Goal: Information Seeking & Learning: Learn about a topic

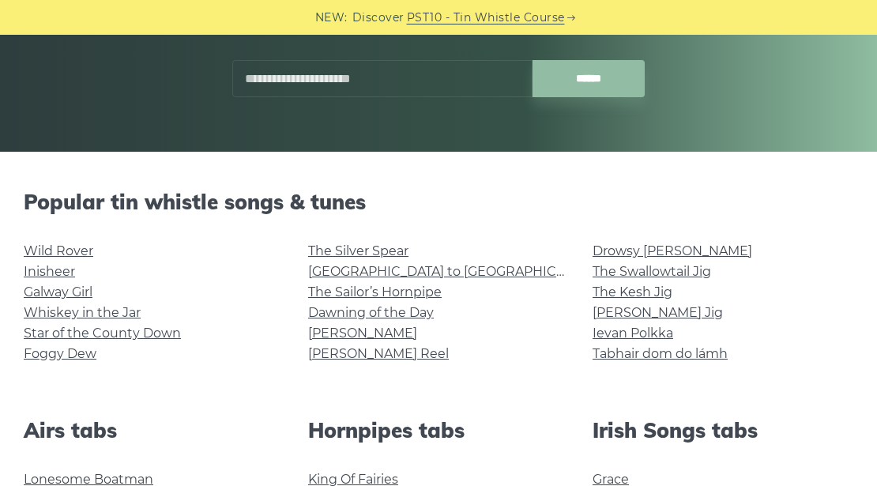
scroll to position [368, 0]
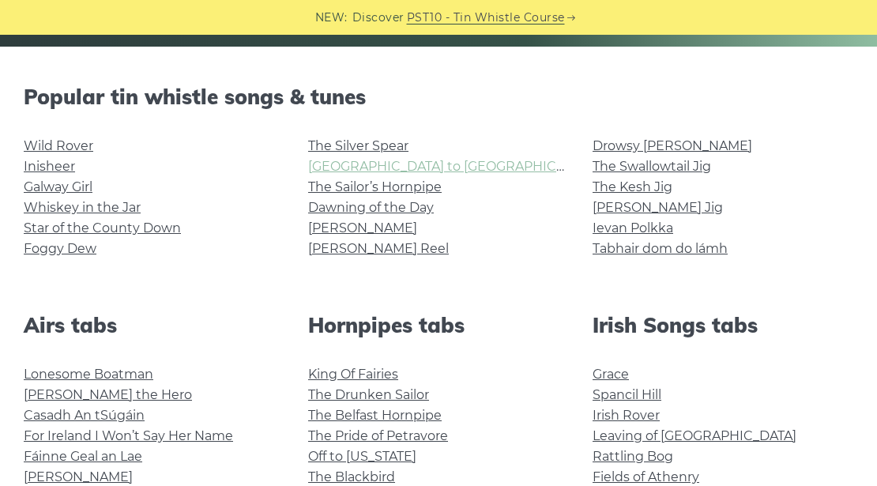
click at [360, 162] on link "[GEOGRAPHIC_DATA] to [GEOGRAPHIC_DATA]" at bounding box center [453, 166] width 291 height 15
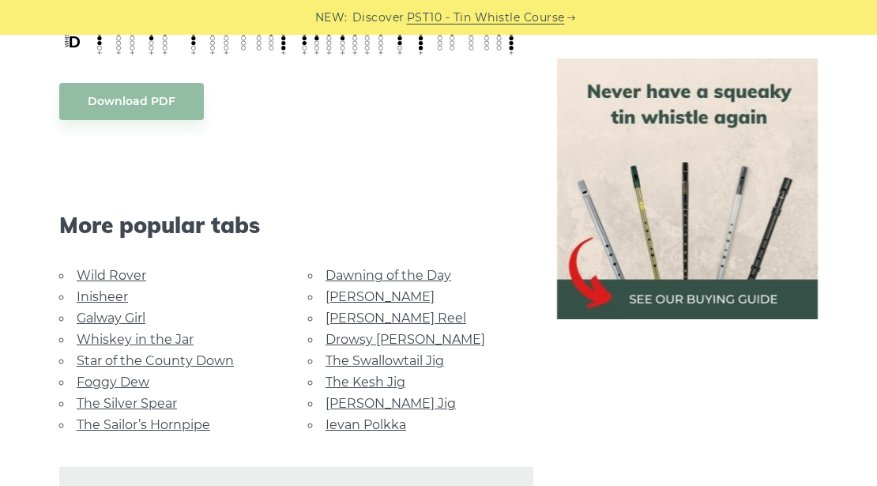
scroll to position [684, 0]
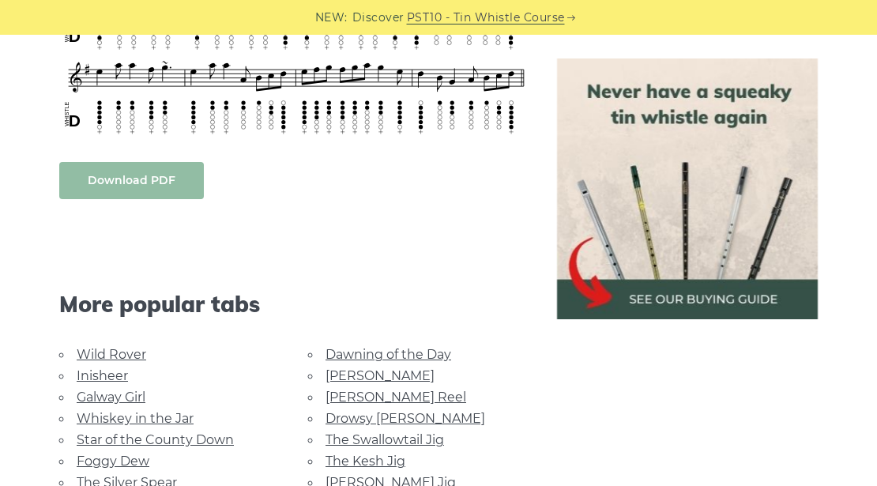
click at [137, 177] on body "NEW: Discover PST10 - Tin Whistle Course Lessons Fingering Charts Tabs & Notes …" at bounding box center [438, 445] width 877 height 2259
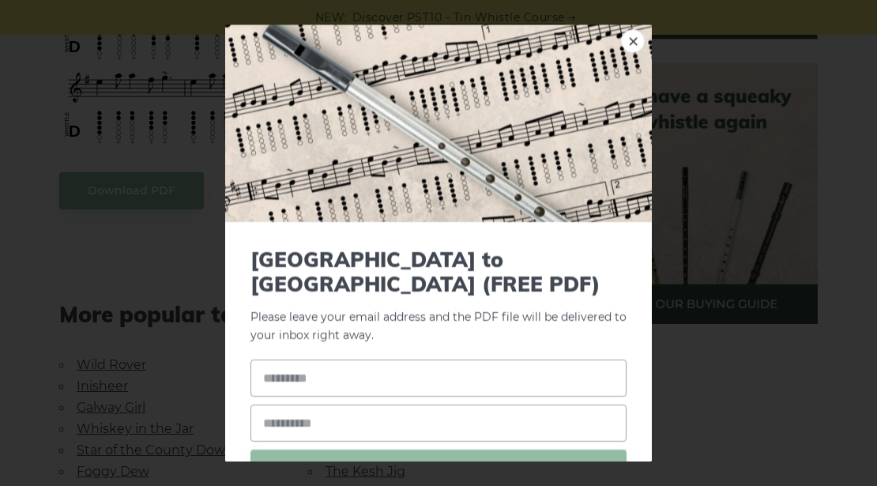
scroll to position [526, 0]
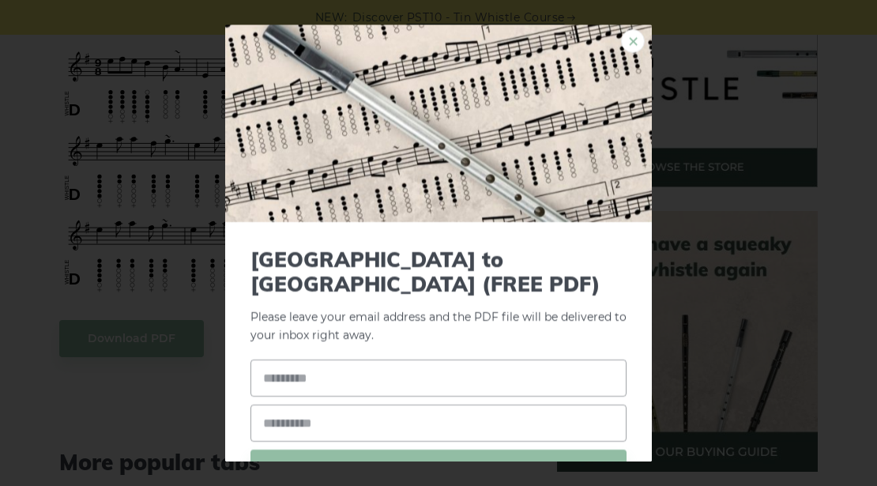
click at [625, 39] on link "×" at bounding box center [633, 41] width 24 height 24
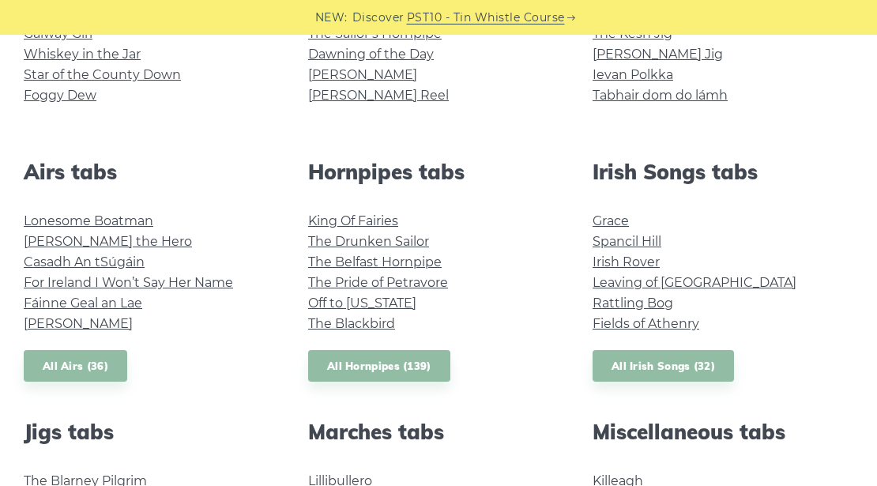
scroll to position [632, 0]
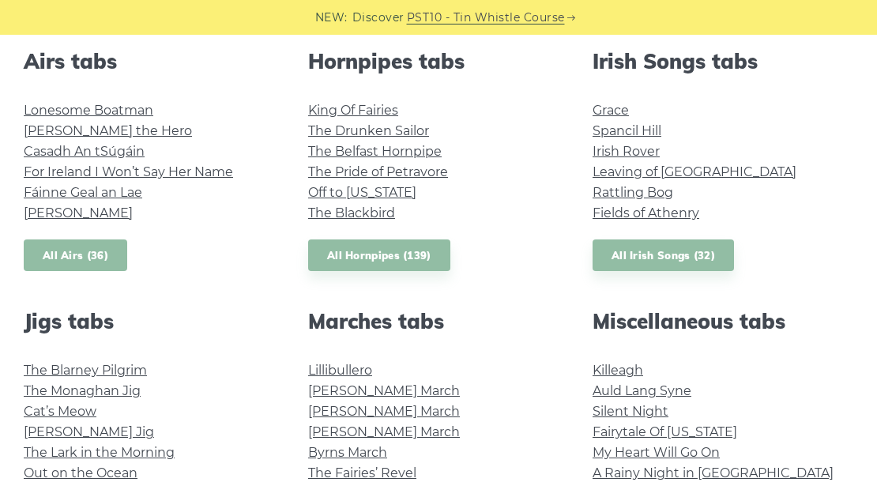
click at [77, 253] on link "All Airs (36)" at bounding box center [75, 255] width 103 height 32
drag, startPoint x: 242, startPoint y: 177, endPoint x: 256, endPoint y: 183, distance: 15.6
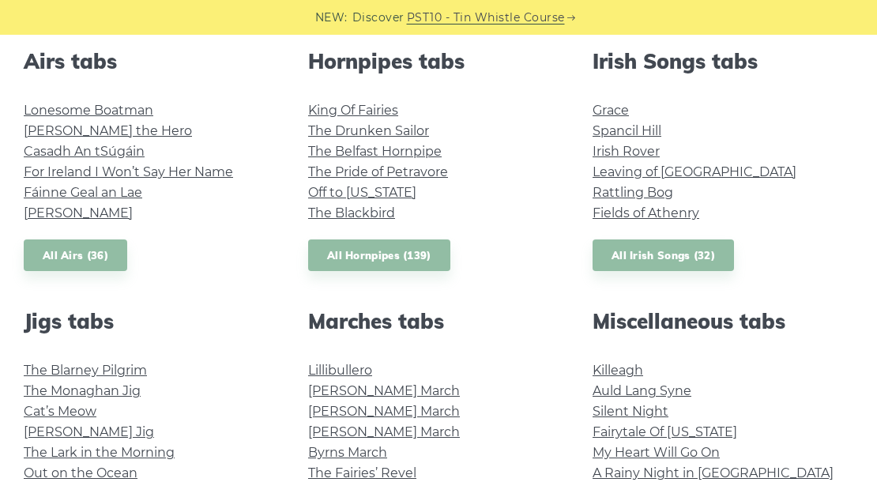
drag, startPoint x: 286, startPoint y: 185, endPoint x: 0, endPoint y: 186, distance: 285.9
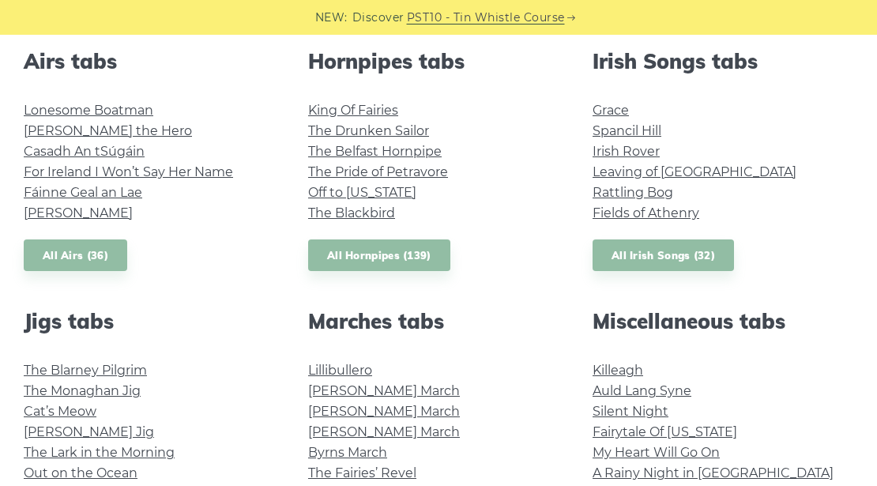
type input "**********"
click at [634, 257] on link "All Irish Songs (32)" at bounding box center [662, 255] width 141 height 32
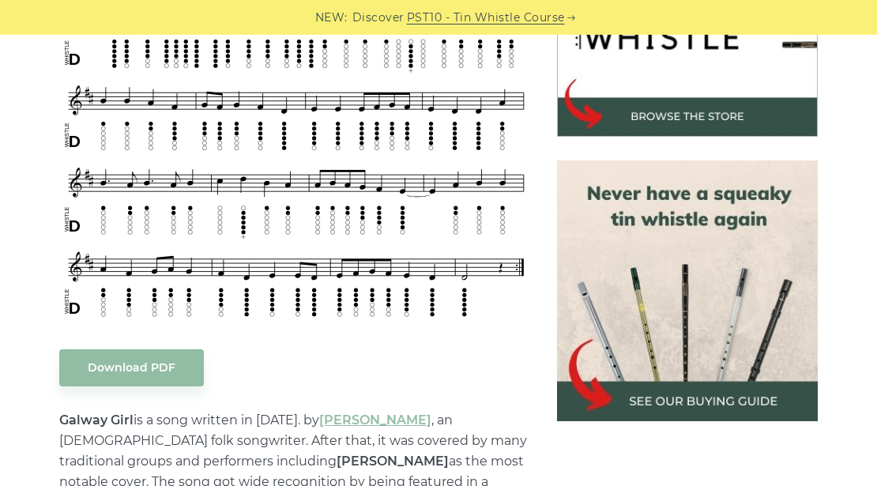
scroll to position [632, 0]
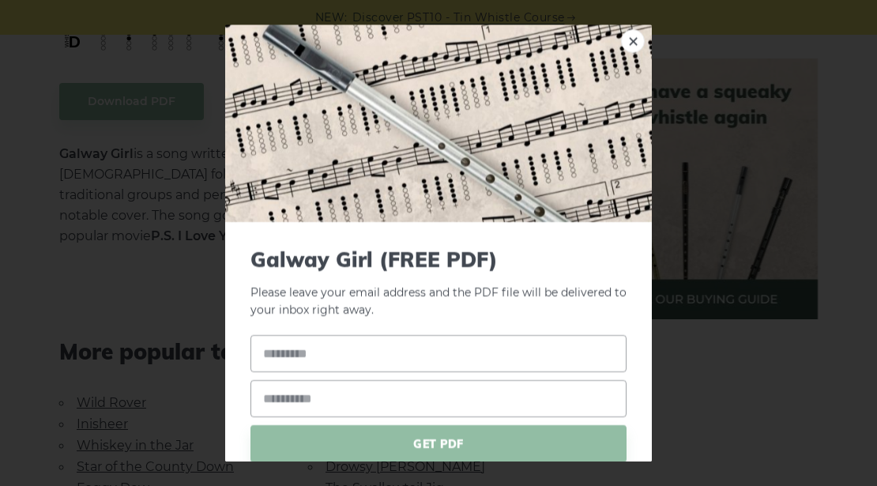
scroll to position [842, 0]
click at [624, 39] on link "×" at bounding box center [633, 41] width 24 height 24
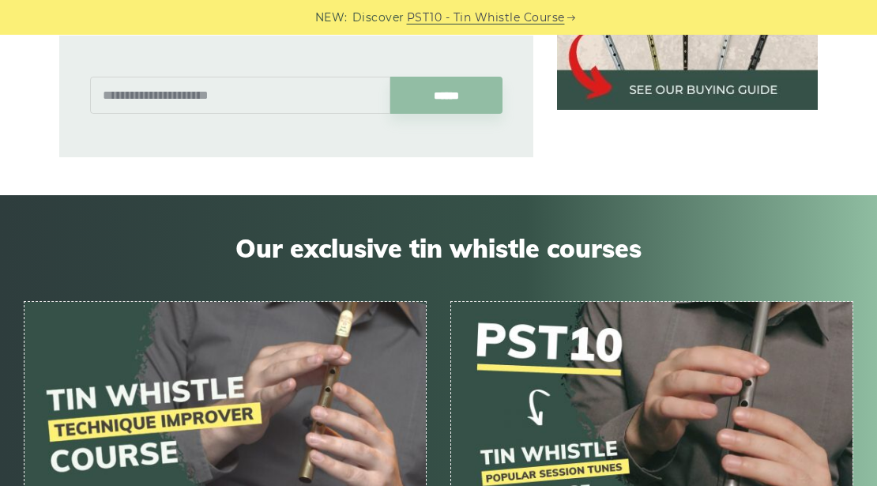
scroll to position [1106, 0]
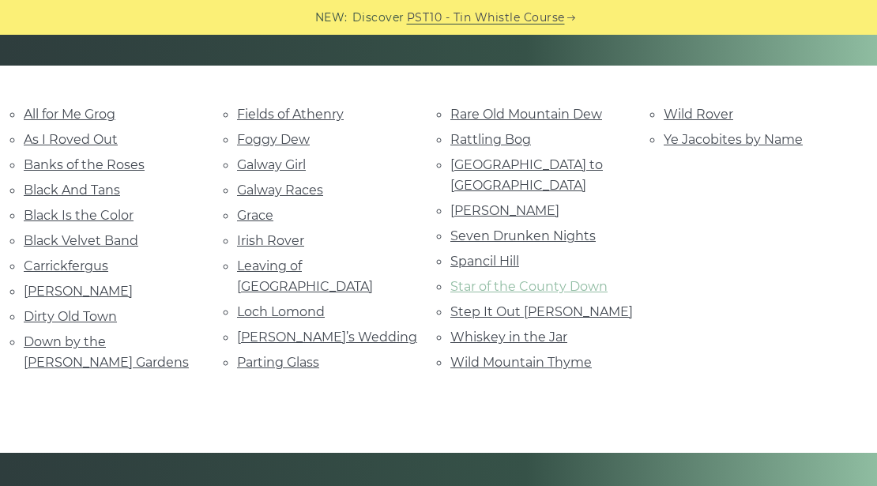
scroll to position [316, 0]
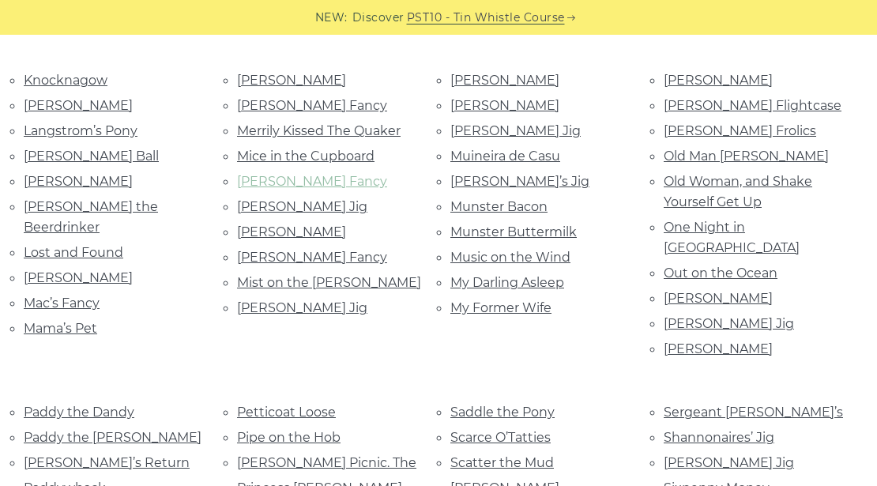
scroll to position [1422, 0]
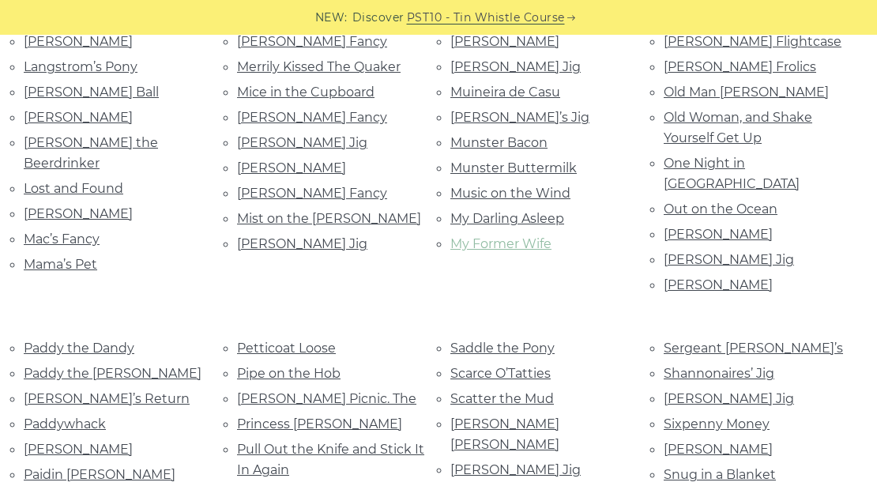
click at [499, 236] on link "My Former Wife" at bounding box center [500, 243] width 101 height 15
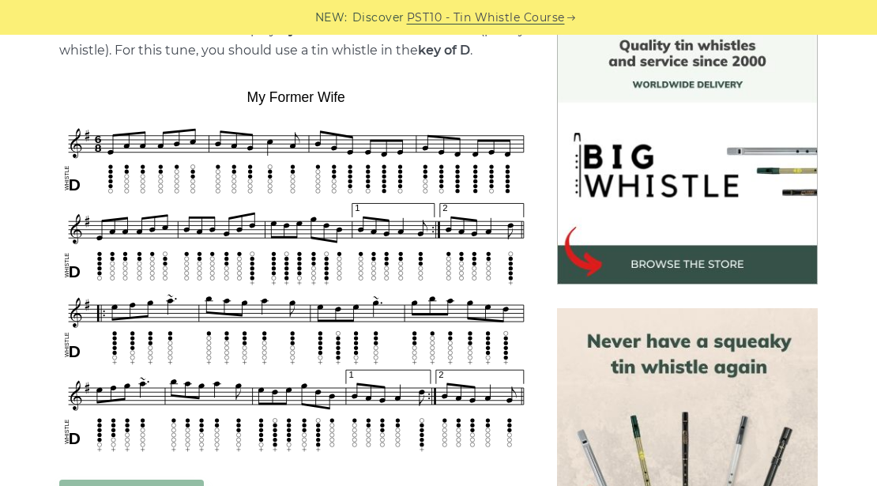
scroll to position [368, 0]
